Goal: Task Accomplishment & Management: Manage account settings

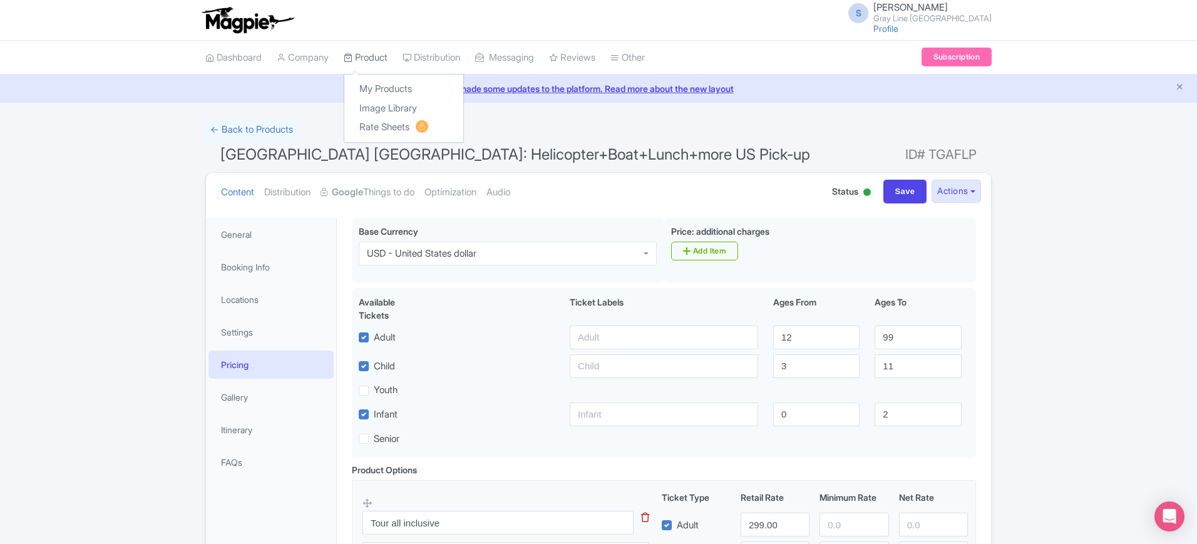
click at [379, 46] on link "Product" at bounding box center [366, 58] width 44 height 34
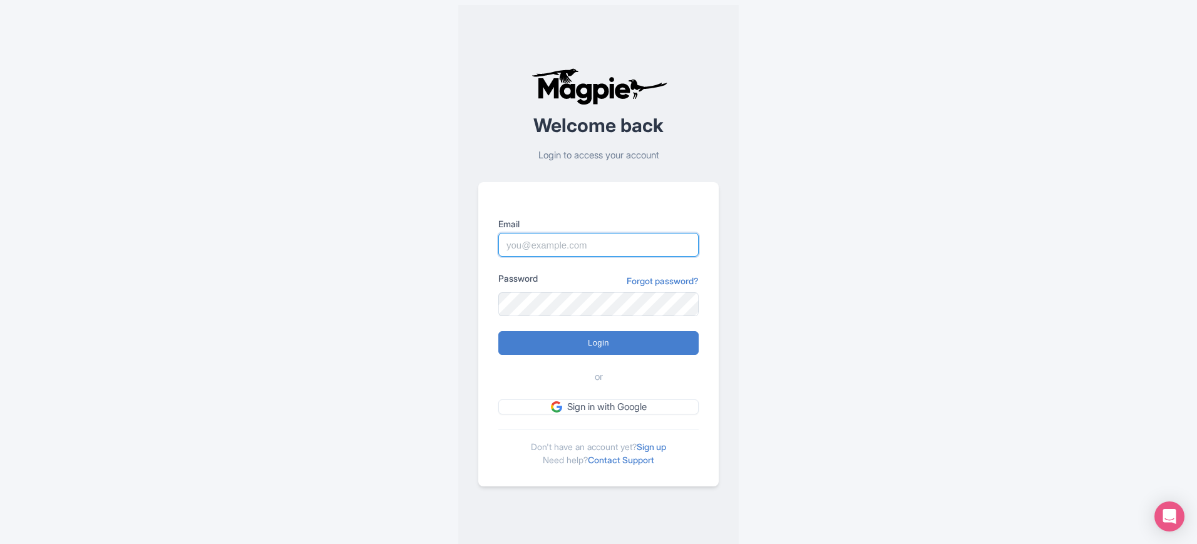
click at [573, 253] on input "Email" at bounding box center [598, 245] width 200 height 24
type input "skronwitter@graylinetoronto.tours"
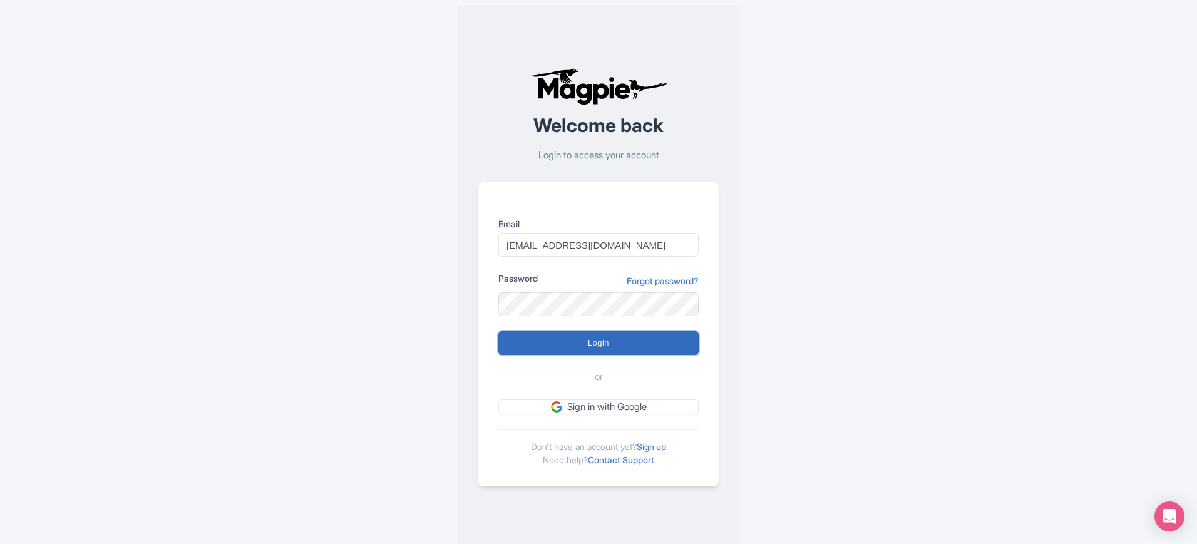
click at [628, 344] on input "Login" at bounding box center [598, 343] width 200 height 24
type input "Logging in..."
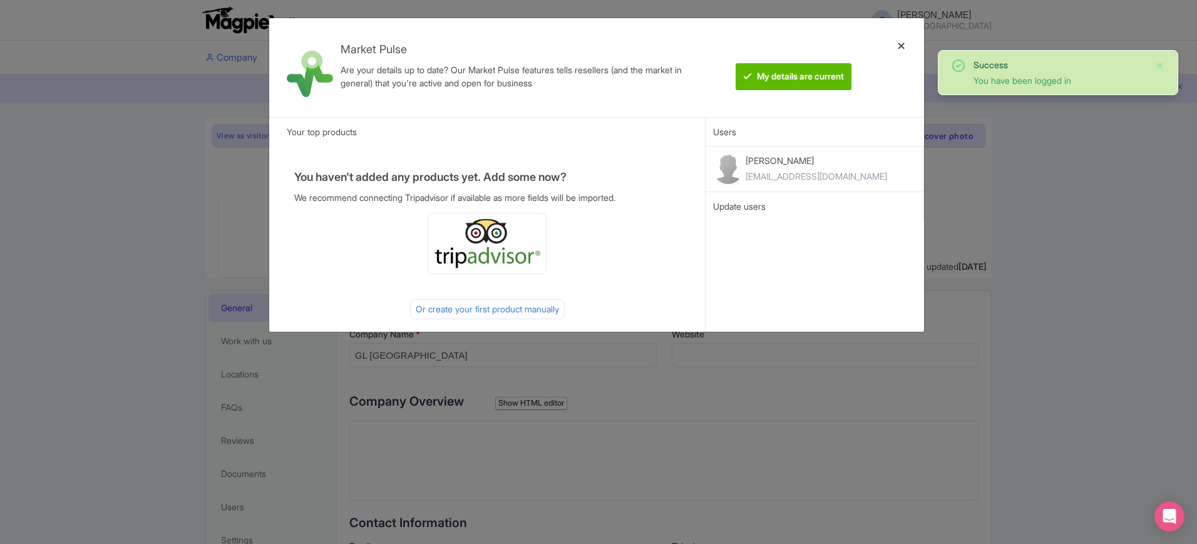
click at [902, 44] on div at bounding box center [901, 67] width 30 height 79
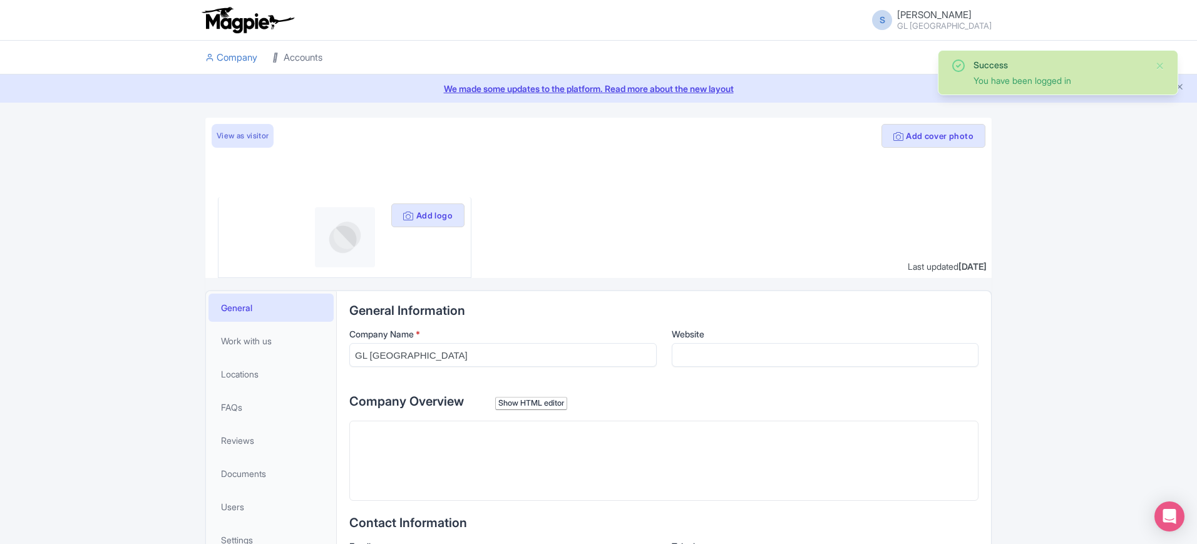
click at [310, 59] on link "Accounts" at bounding box center [297, 58] width 50 height 34
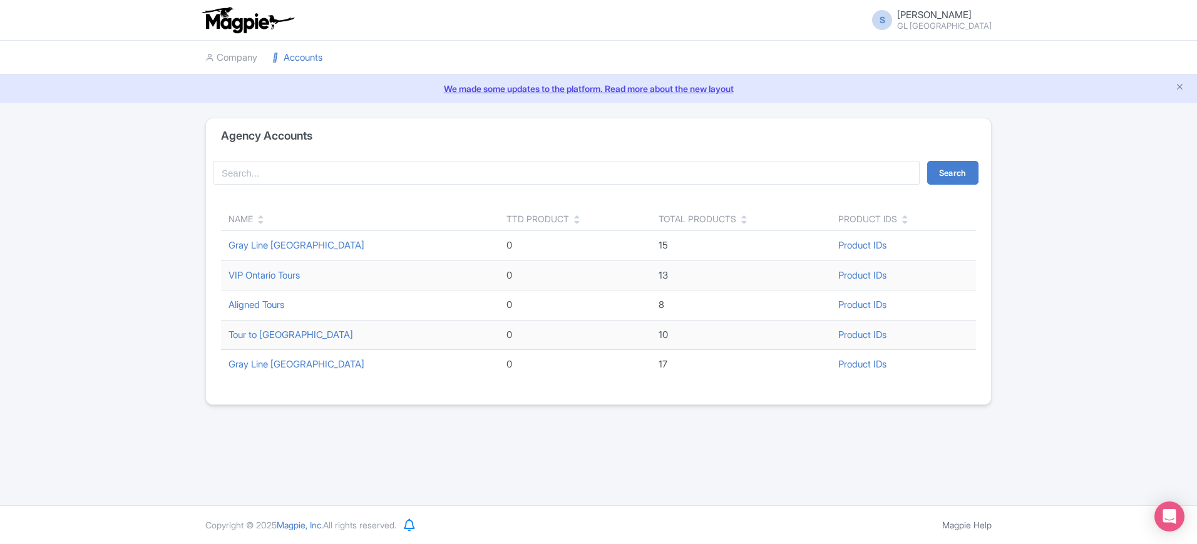
click at [281, 236] on td "Gray Line [GEOGRAPHIC_DATA]" at bounding box center [360, 246] width 278 height 30
click at [284, 247] on link "Gray Line [GEOGRAPHIC_DATA]" at bounding box center [296, 245] width 136 height 12
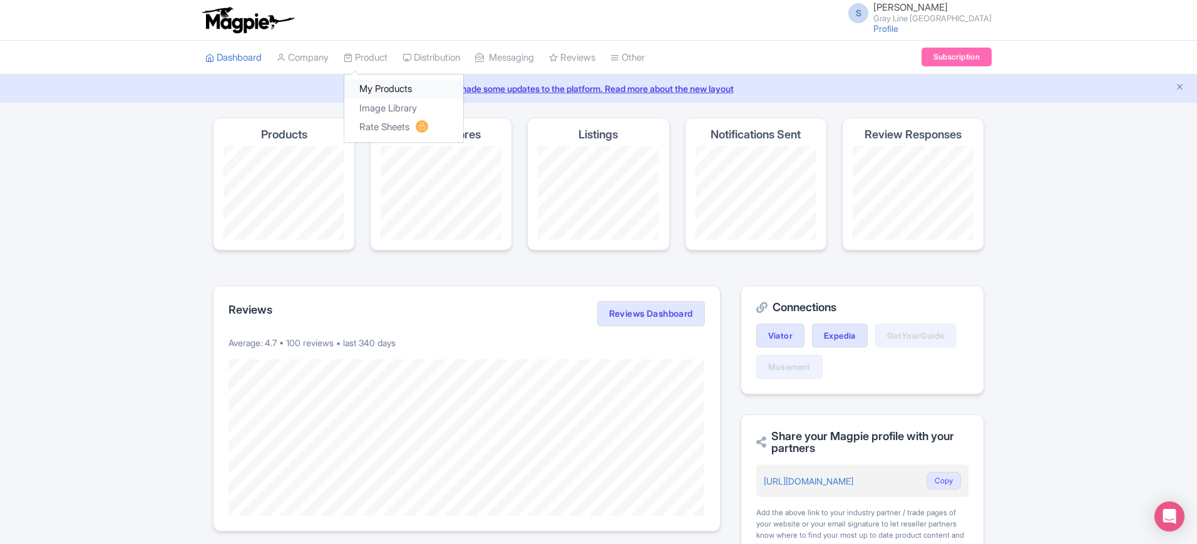
click at [383, 88] on link "My Products" at bounding box center [403, 88] width 119 height 19
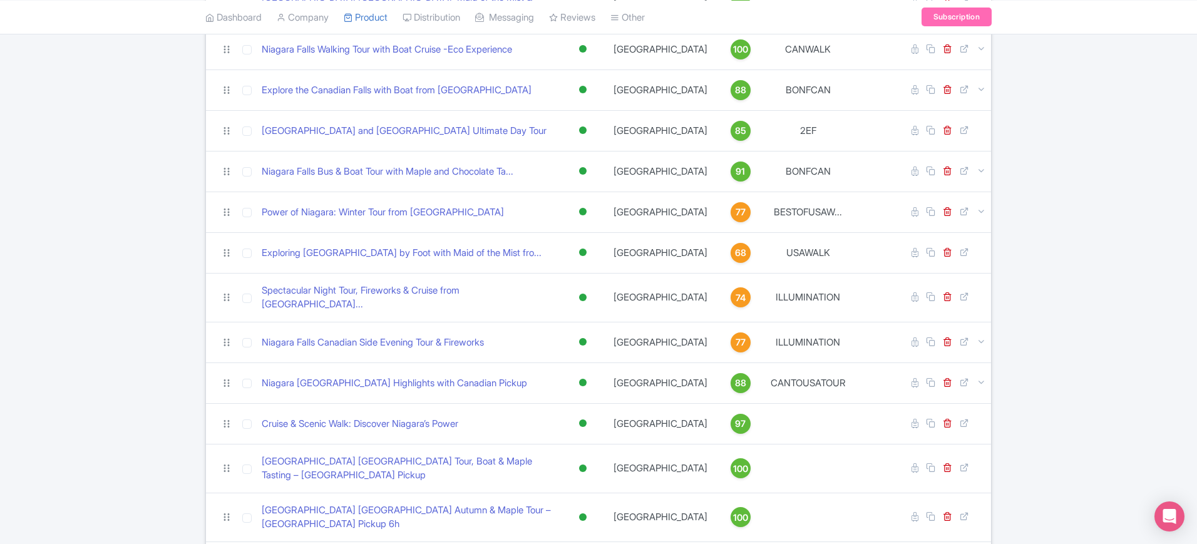
scroll to position [312, 0]
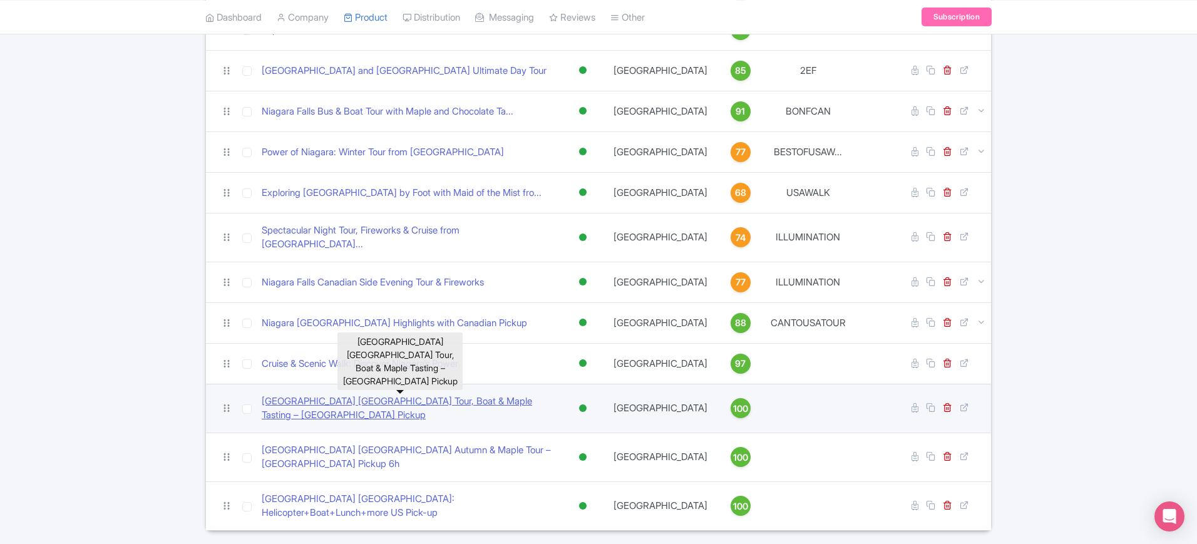
click at [439, 394] on link "[GEOGRAPHIC_DATA] [GEOGRAPHIC_DATA] Tour, Boat & Maple Tasting – [GEOGRAPHIC_DA…" at bounding box center [408, 408] width 293 height 28
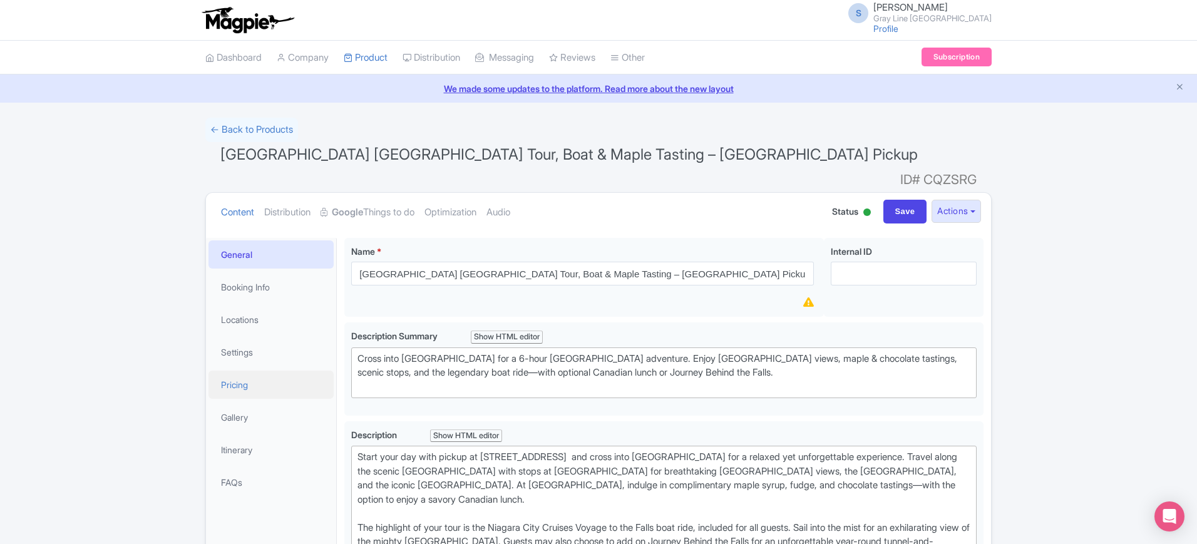
click at [260, 370] on link "Pricing" at bounding box center [270, 384] width 125 height 28
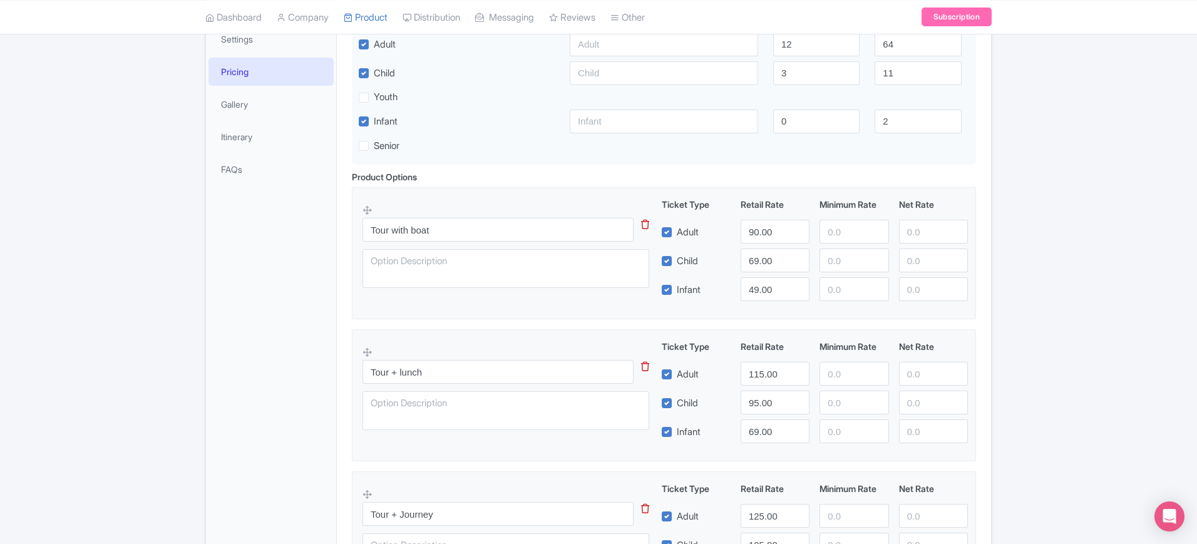
scroll to position [391, 0]
